Goal: Task Accomplishment & Management: Use online tool/utility

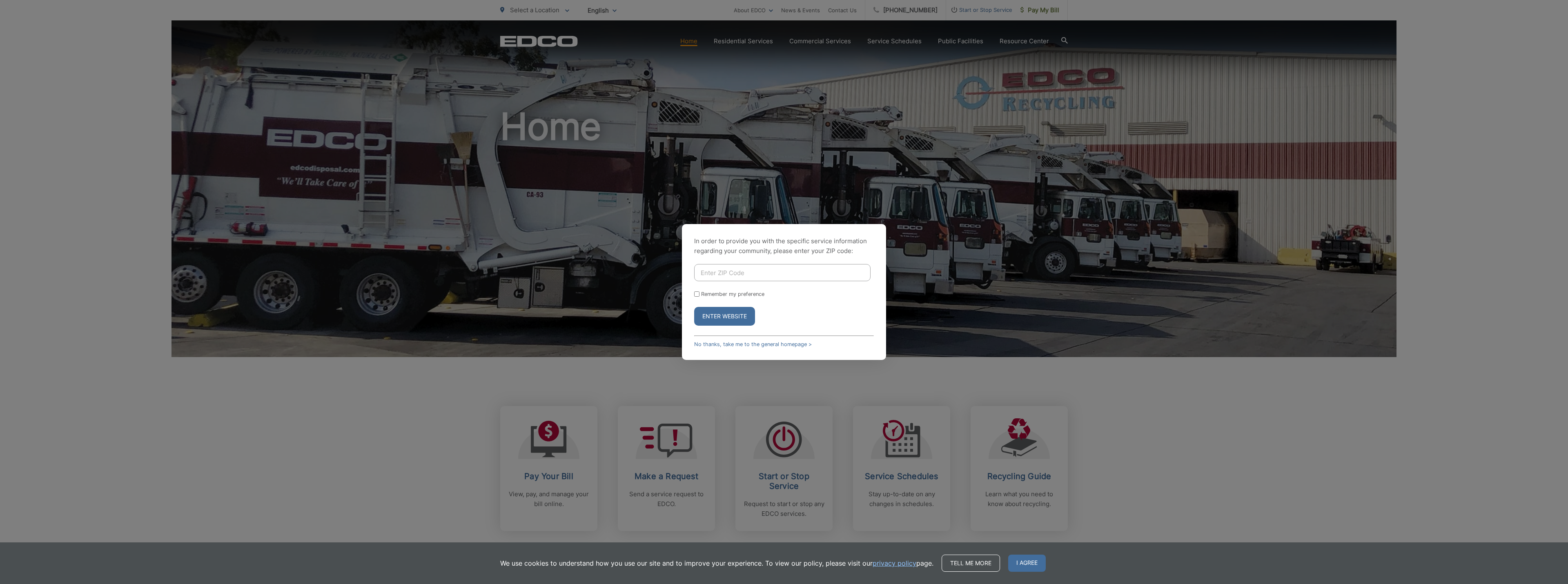
click at [707, 273] on input "Enter ZIP Code" at bounding box center [782, 273] width 177 height 17
type input "92024"
click at [694, 307] on button "Enter Website" at bounding box center [724, 316] width 61 height 19
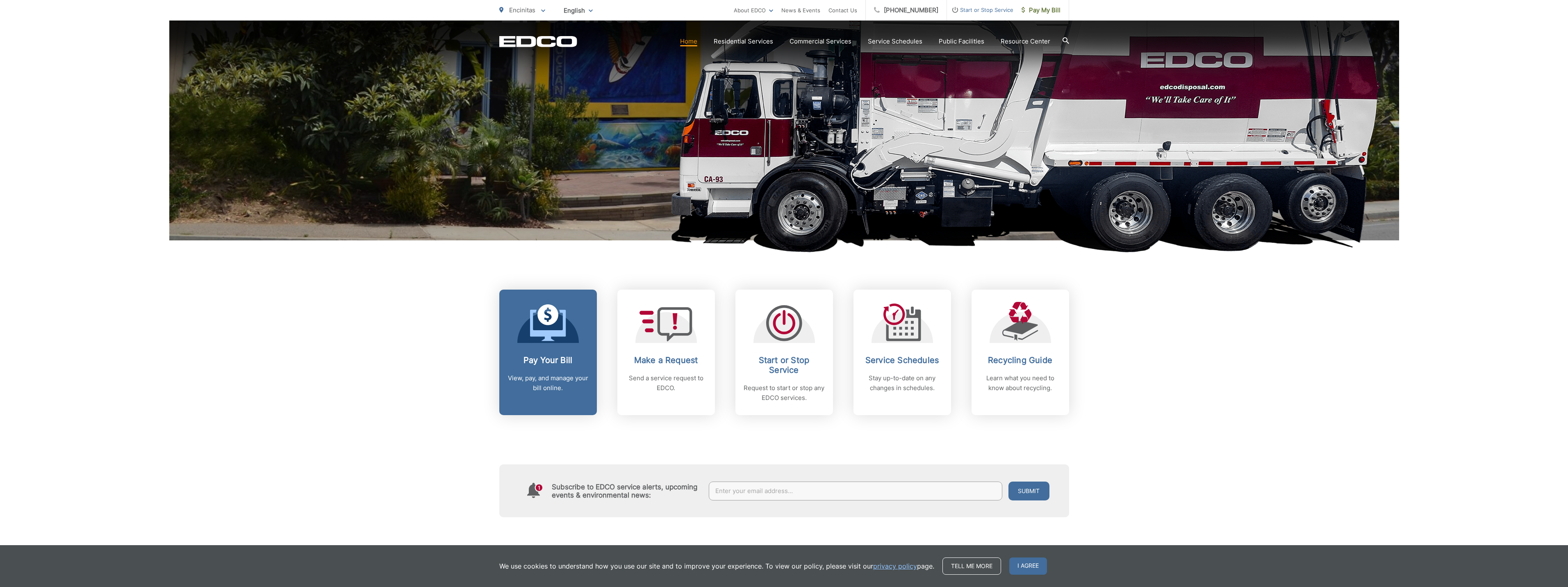
scroll to position [123, 0]
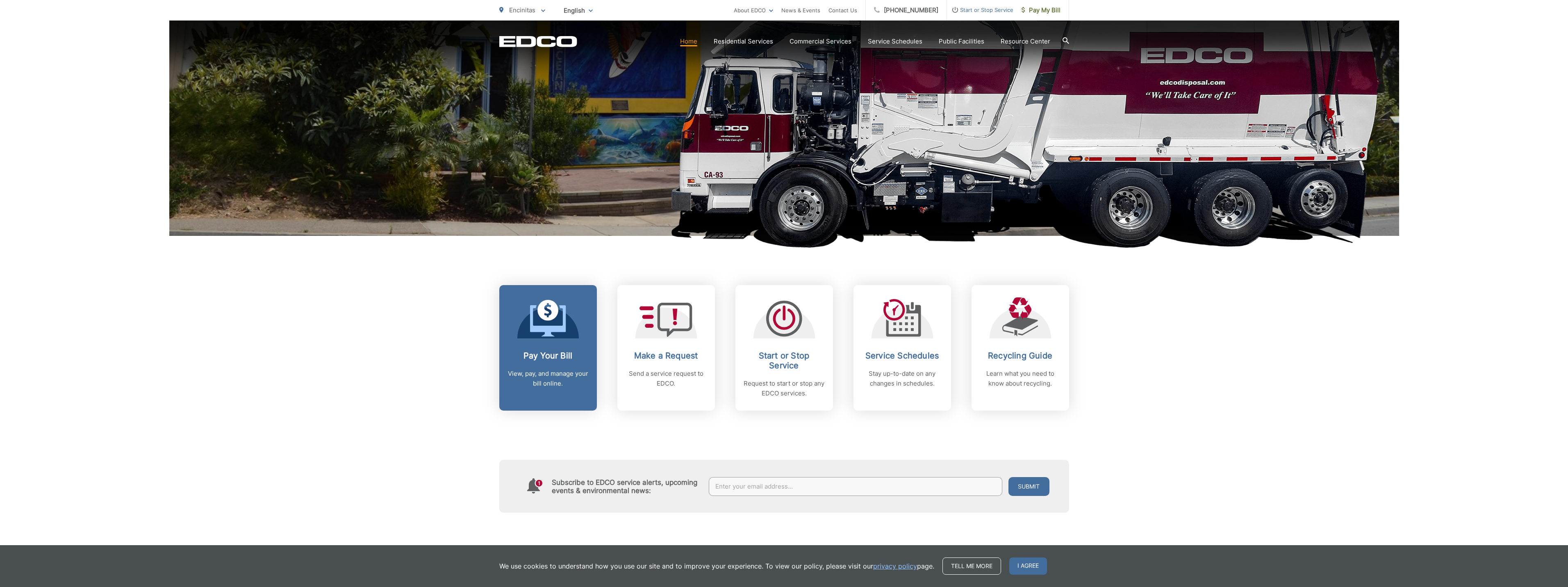
click at [562, 385] on p "View, pay, and manage your bill online." at bounding box center [548, 378] width 81 height 20
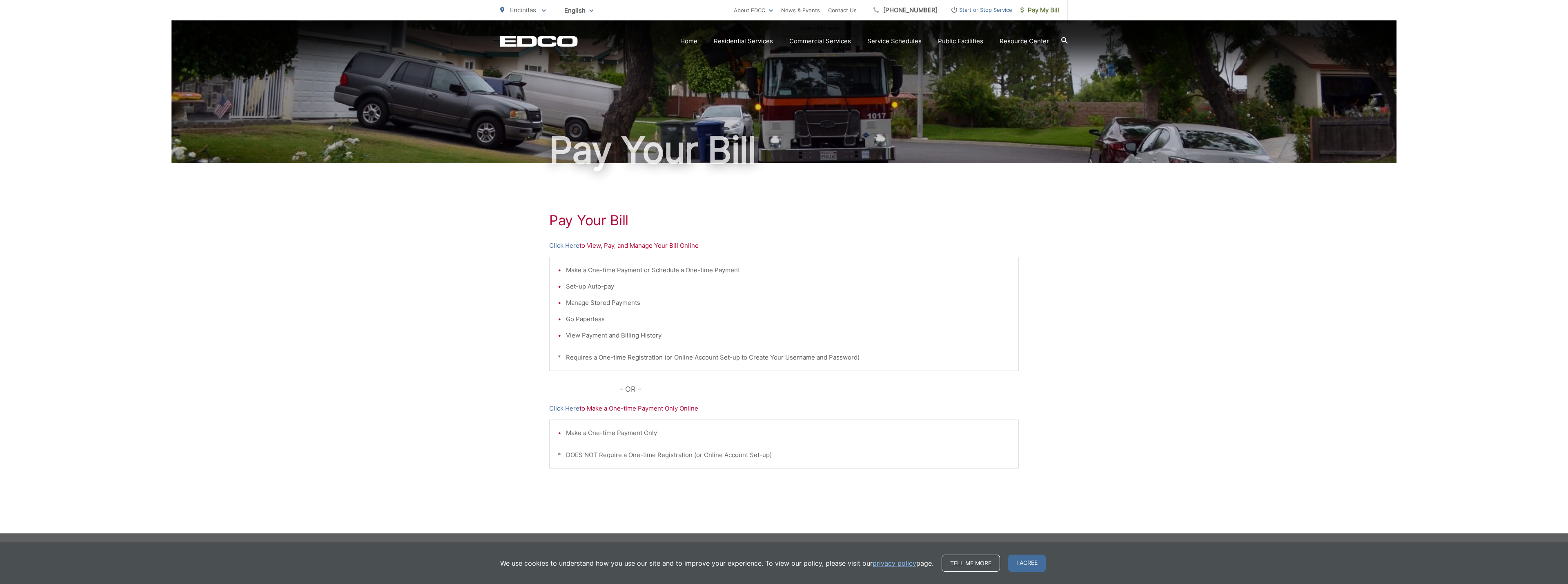
click at [603, 336] on li "View Payment and Billing History" at bounding box center [788, 335] width 444 height 10
click at [567, 247] on link "Click Here" at bounding box center [564, 246] width 30 height 10
click at [564, 409] on link "Click Here" at bounding box center [564, 408] width 30 height 10
click at [561, 242] on link "Click Here" at bounding box center [564, 246] width 30 height 10
